Goal: Navigation & Orientation: Find specific page/section

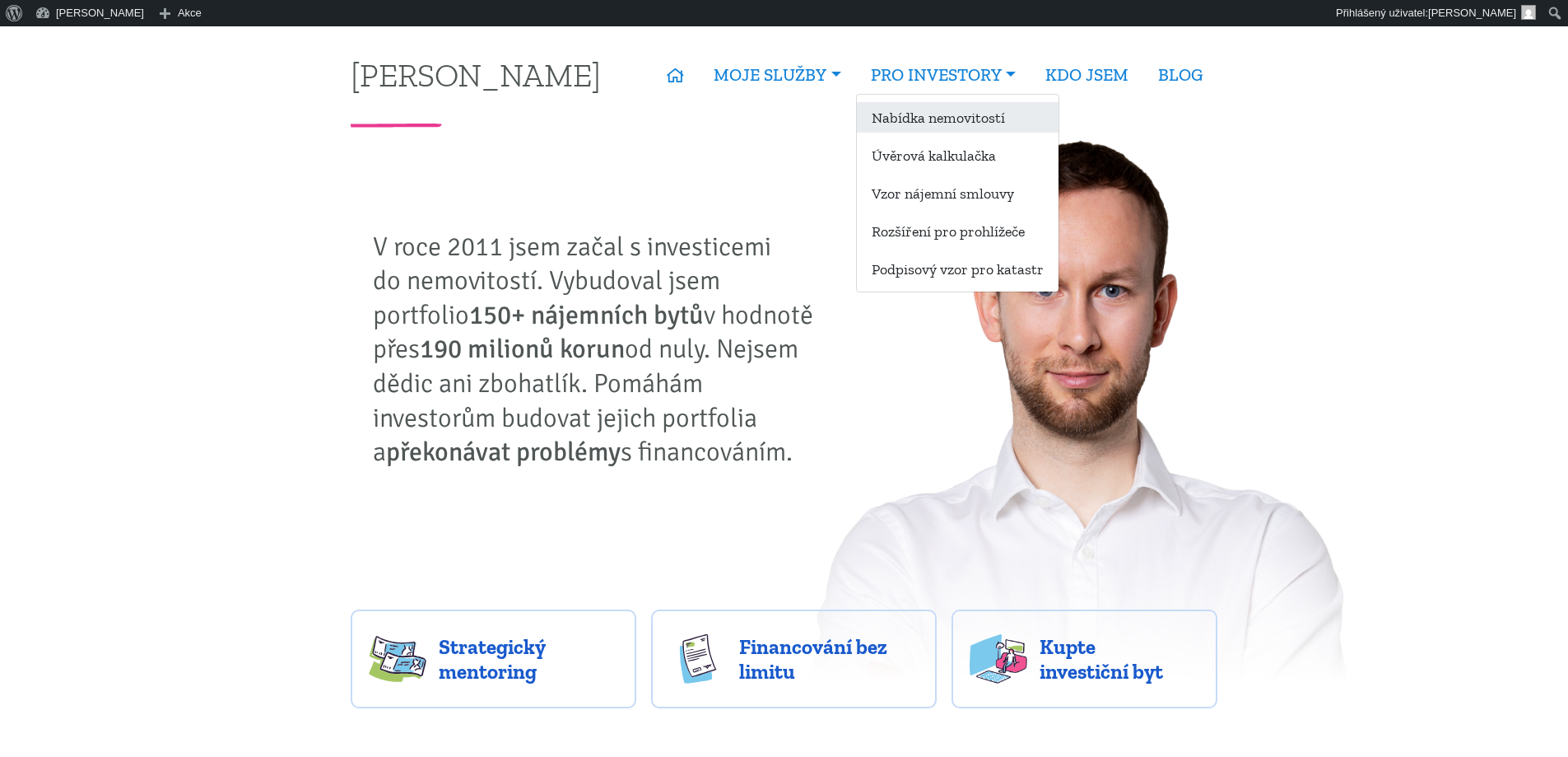
click at [910, 124] on link "Nabídka nemovitostí" at bounding box center [958, 117] width 202 height 30
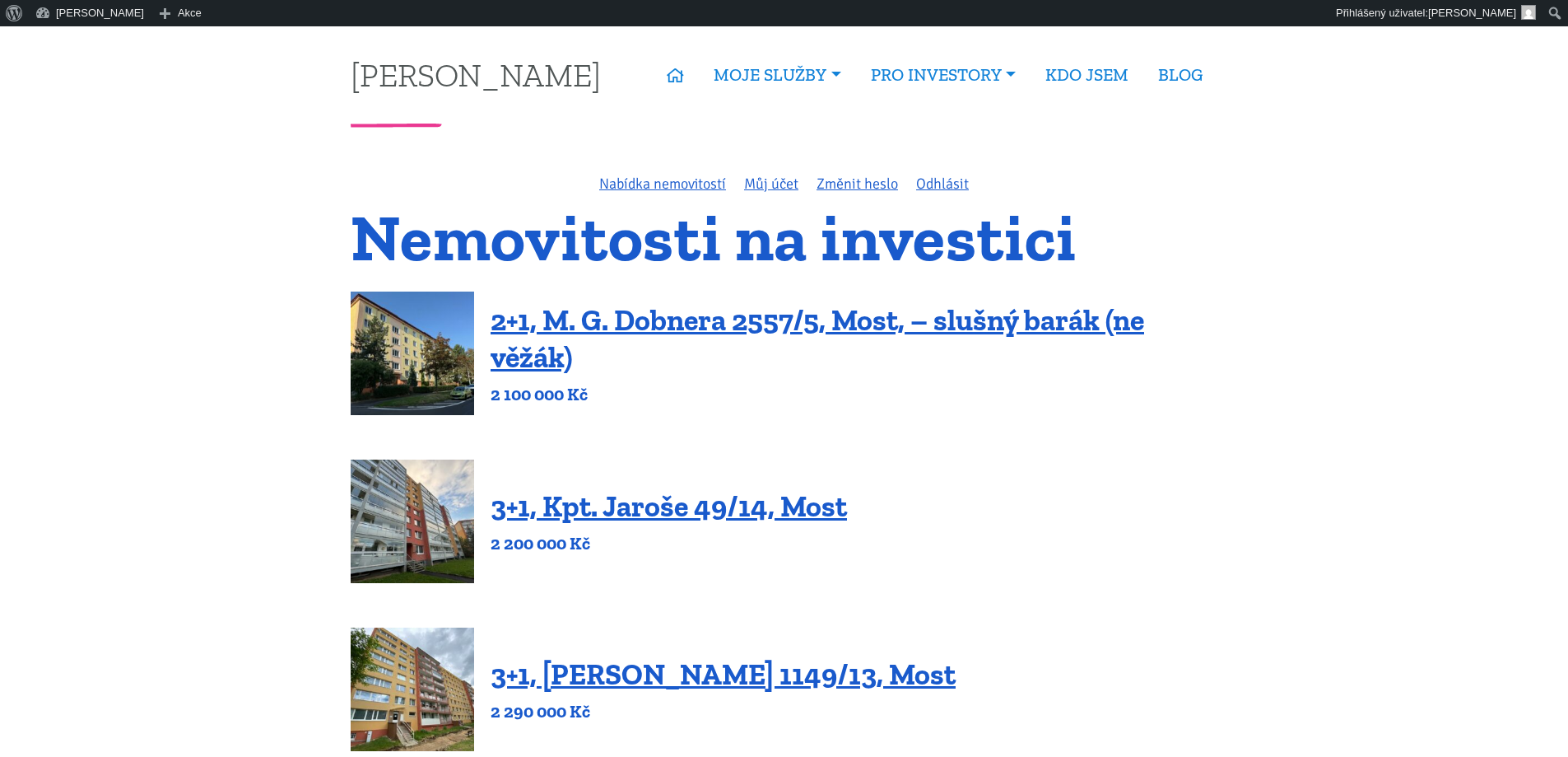
scroll to position [1120, 0]
